Goal: Transaction & Acquisition: Purchase product/service

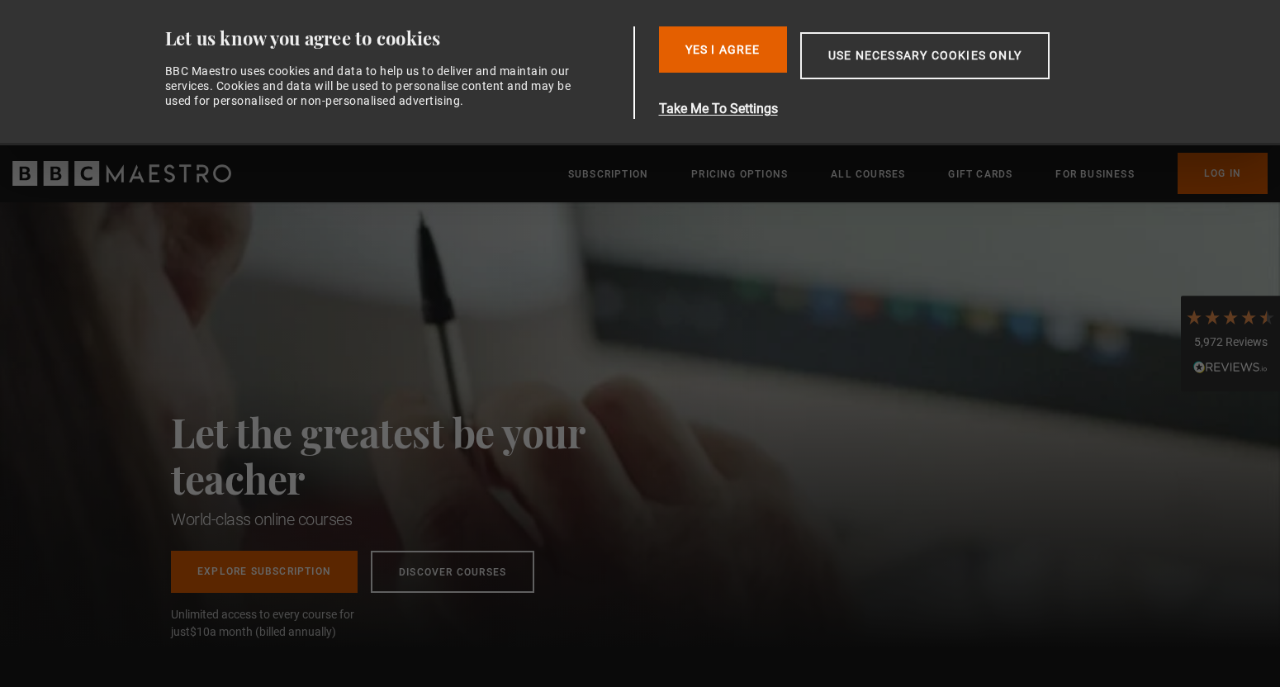
scroll to position [0, 130]
click at [878, 43] on button "Use necessary cookies only" at bounding box center [924, 55] width 249 height 47
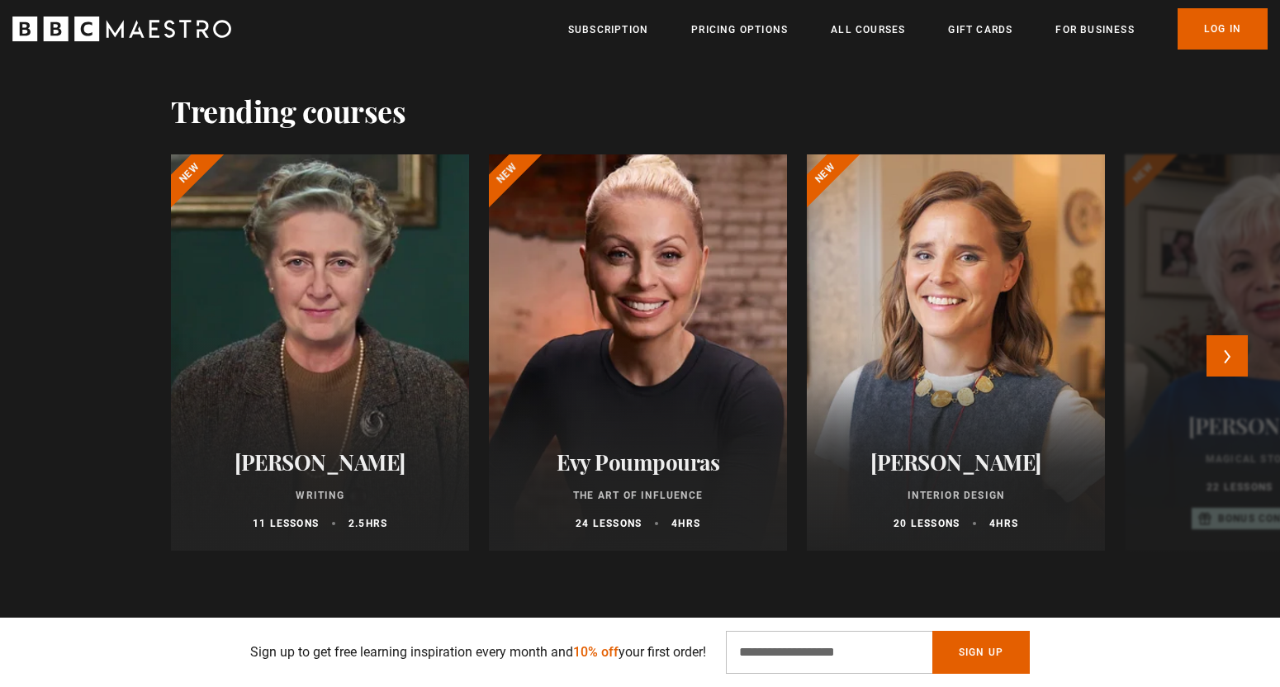
scroll to position [755, 0]
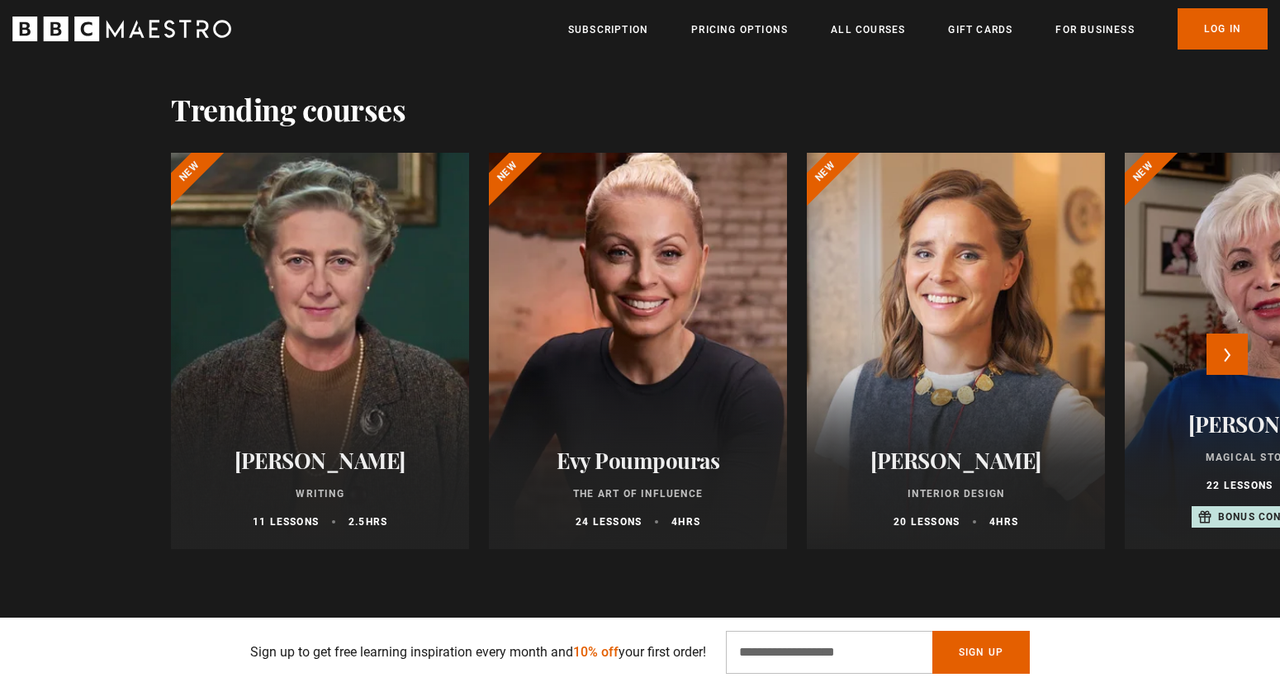
click at [656, 250] on div at bounding box center [638, 351] width 328 height 436
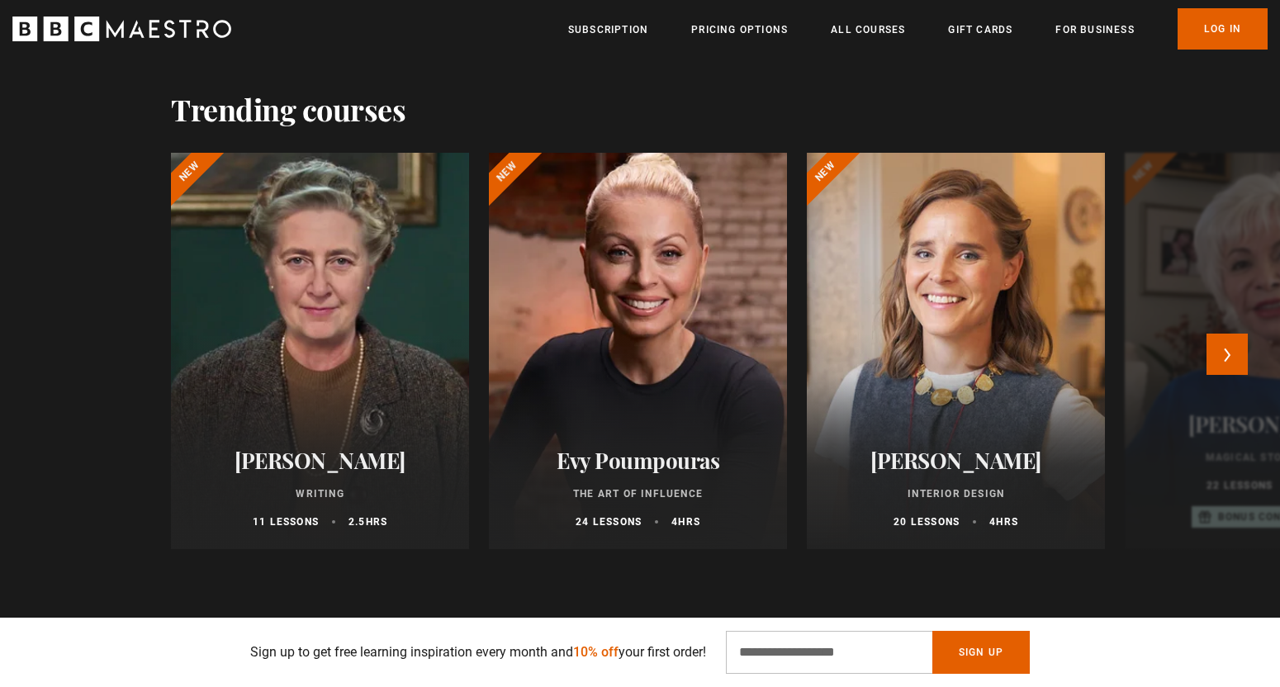
scroll to position [0, 646]
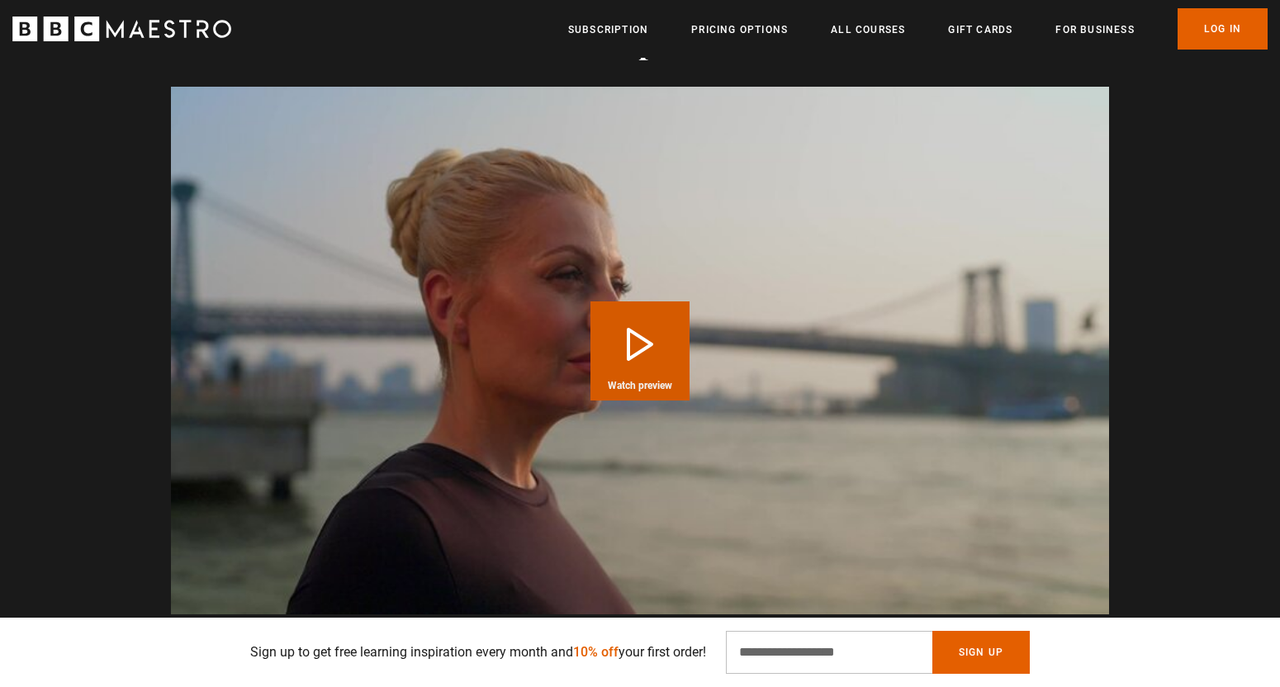
scroll to position [0, 216]
click at [658, 367] on button "Play Course overview for The Art of Influence with Evy Poumpouras Watch preview" at bounding box center [639, 350] width 99 height 99
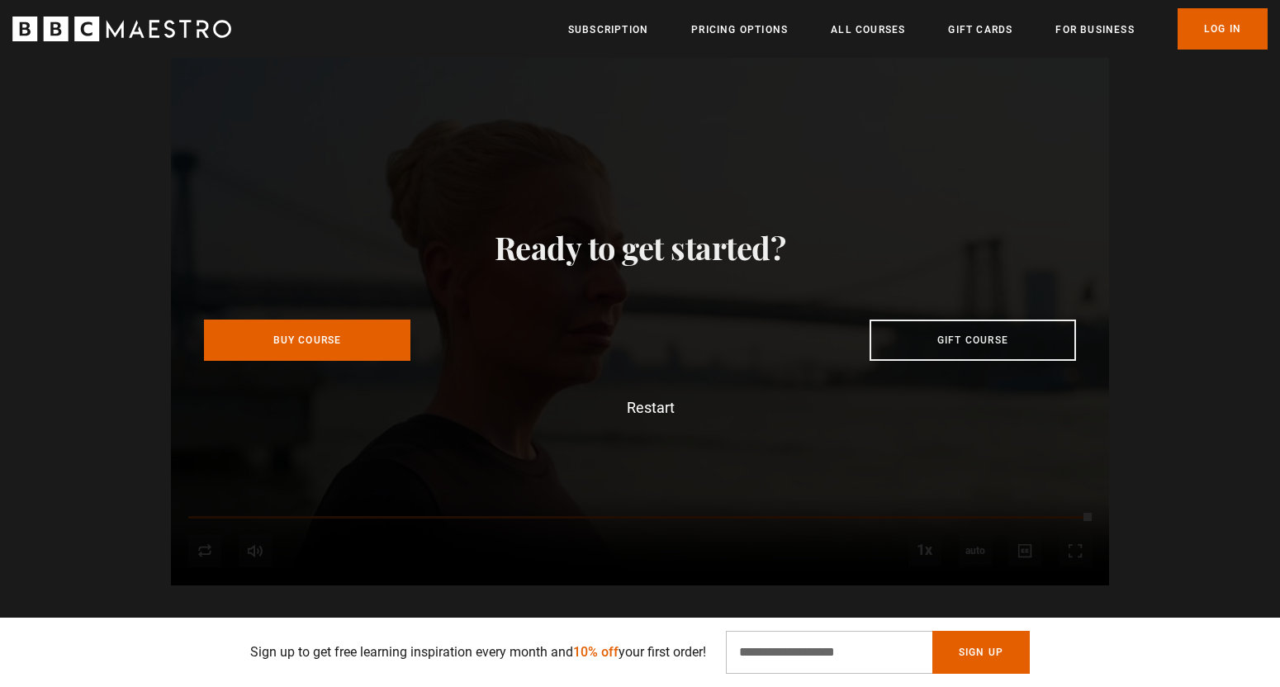
scroll to position [0, 1947]
click at [390, 328] on link "Buy Course" at bounding box center [307, 336] width 206 height 41
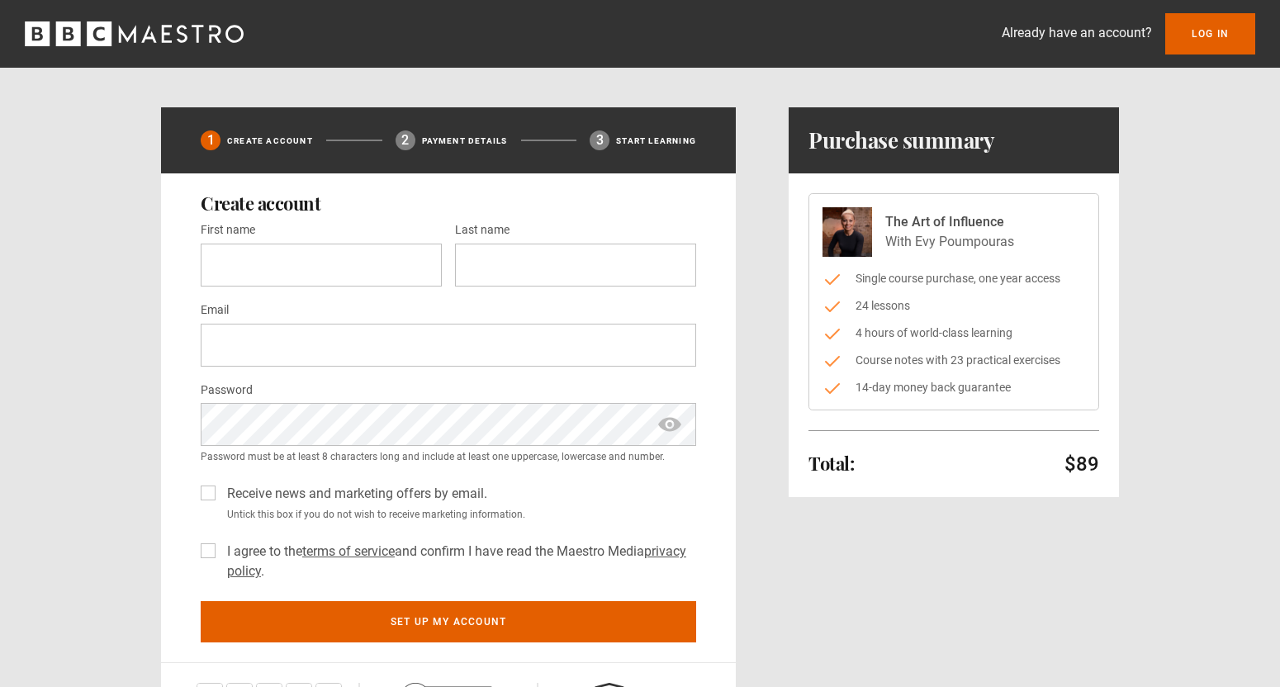
click at [136, 33] on icon "BBC Maestro" at bounding box center [134, 33] width 219 height 25
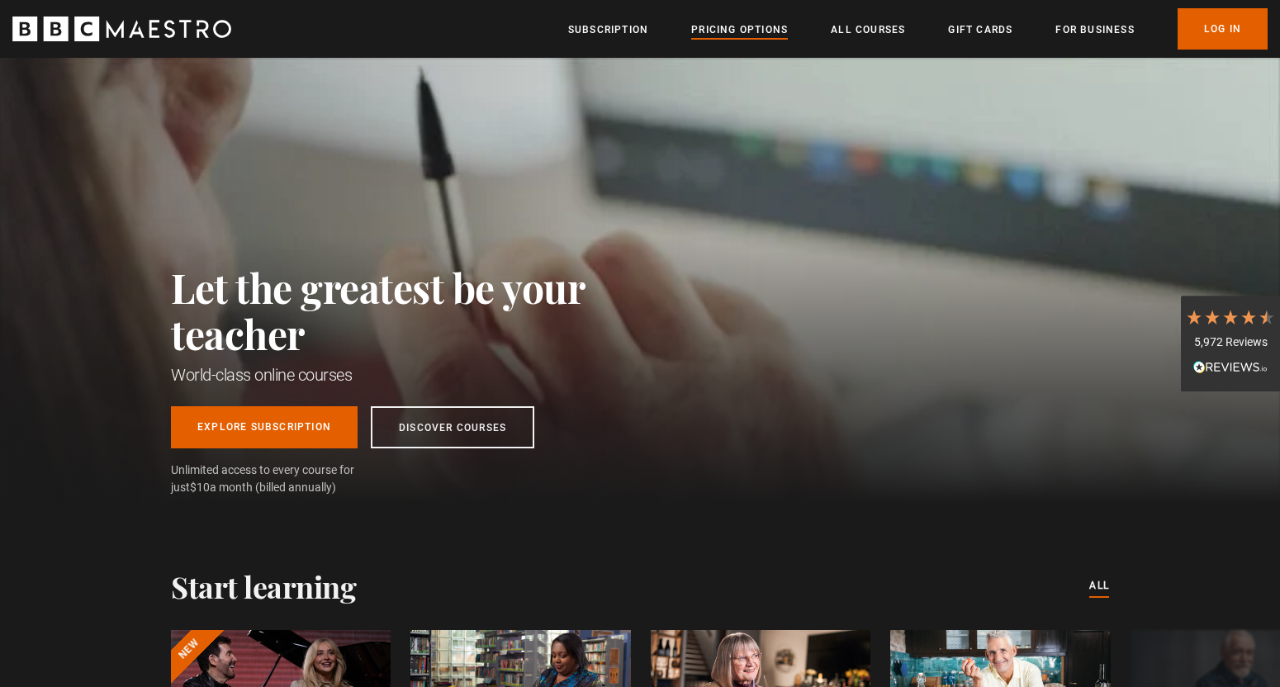
scroll to position [0, 642]
